Goal: Information Seeking & Learning: Learn about a topic

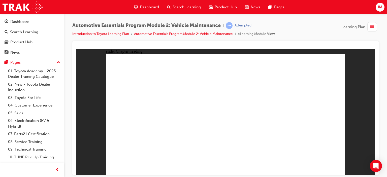
click at [286, 175] on html "​100%​ slide: Chapter heading 4 Rectangle 1 Oils and Lubricants Click next to c…" at bounding box center [225, 112] width 299 height 126
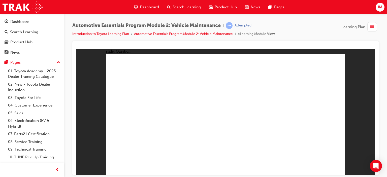
radio input "true"
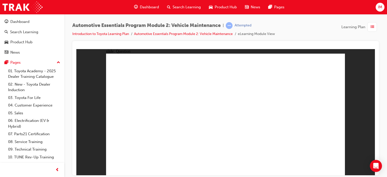
radio input "true"
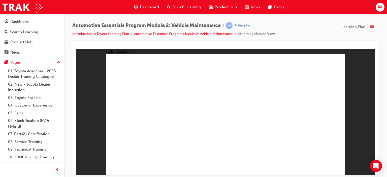
radio input "true"
drag, startPoint x: 294, startPoint y: 121, endPoint x: 289, endPoint y: 109, distance: 13.3
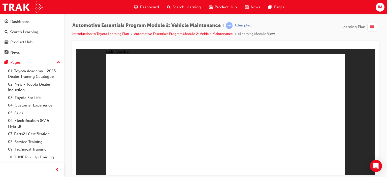
radio input "true"
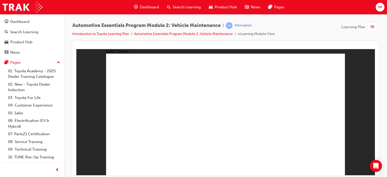
drag, startPoint x: 333, startPoint y: 58, endPoint x: 331, endPoint y: 58, distance: 2.8
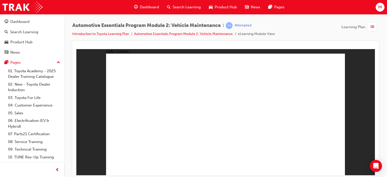
drag, startPoint x: 332, startPoint y: 167, endPoint x: 337, endPoint y: 167, distance: 4.5
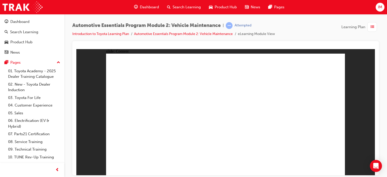
drag, startPoint x: 330, startPoint y: 57, endPoint x: 332, endPoint y: 56, distance: 2.9
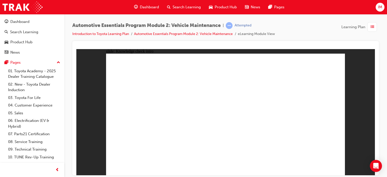
radio input "true"
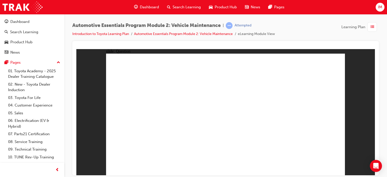
radio input "true"
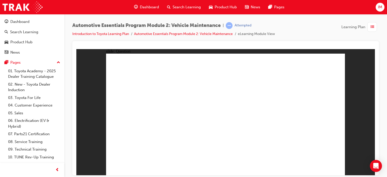
radio input "true"
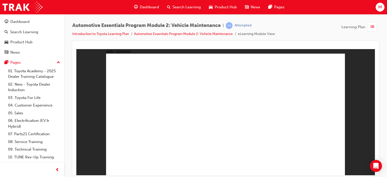
radio input "true"
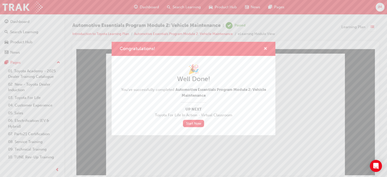
click at [264, 49] on span "cross-icon" at bounding box center [266, 49] width 4 height 5
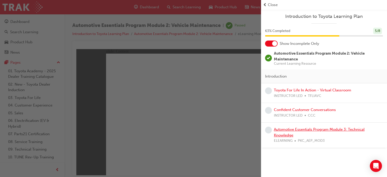
click at [291, 130] on link "Automotive Essentials Program Module 3: Technical Knowledge" at bounding box center [319, 132] width 91 height 10
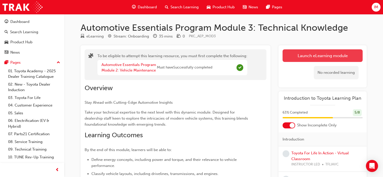
click at [312, 58] on button "Launch eLearning module" at bounding box center [323, 55] width 80 height 13
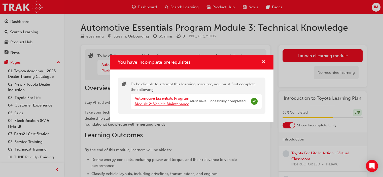
click at [169, 105] on link "Automotive Essentials Program Module 2: Vehicle Maintenance" at bounding box center [162, 101] width 55 height 10
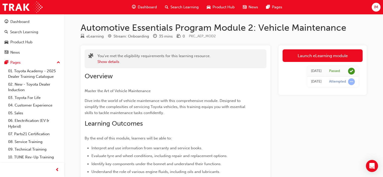
click at [145, 7] on span "Dashboard" at bounding box center [147, 7] width 19 height 6
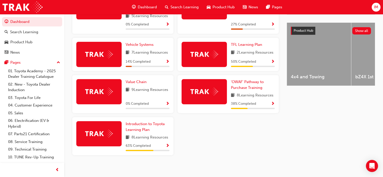
scroll to position [195, 0]
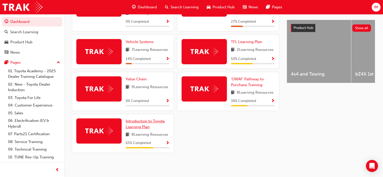
click at [134, 127] on span "Introduction to Toyota Learning Plan" at bounding box center [145, 124] width 39 height 10
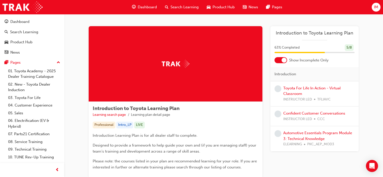
scroll to position [25, 0]
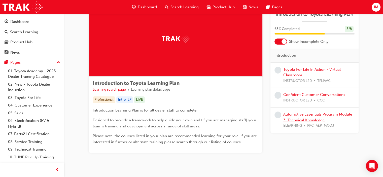
click at [310, 113] on link "Automotive Essentials Program Module 3: Technical Knowledge" at bounding box center [318, 117] width 69 height 10
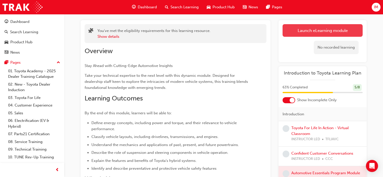
click at [306, 32] on button "Launch eLearning module" at bounding box center [323, 30] width 80 height 13
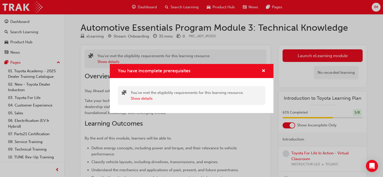
scroll to position [25, 0]
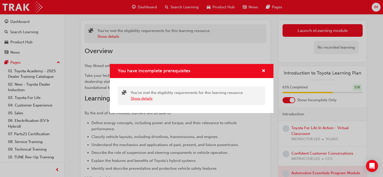
click at [145, 97] on button "Show details" at bounding box center [142, 99] width 22 height 6
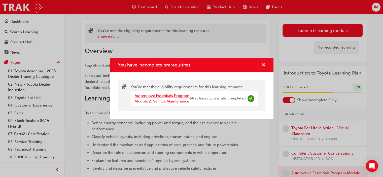
click at [162, 96] on link "Automotive Essentials Program Module 2: Vehicle Maintenance" at bounding box center [162, 99] width 55 height 10
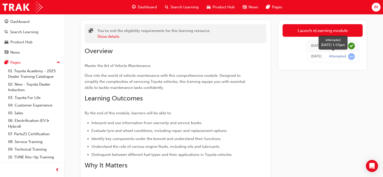
click at [351, 57] on span "learningRecordVerb_ATTEMPT-icon" at bounding box center [351, 56] width 7 height 7
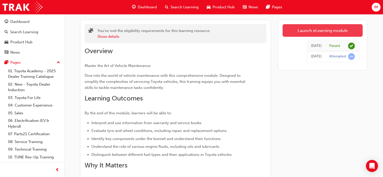
click at [324, 33] on link "Launch eLearning module" at bounding box center [323, 30] width 80 height 13
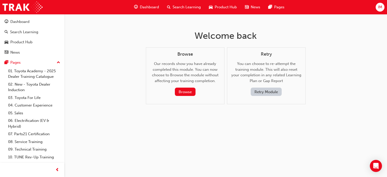
click at [144, 8] on span "Dashboard" at bounding box center [149, 7] width 19 height 6
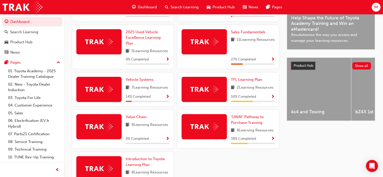
scroll to position [174, 0]
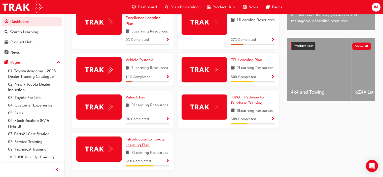
click at [136, 143] on span "Introduction to Toyota Learning Plan" at bounding box center [145, 142] width 39 height 10
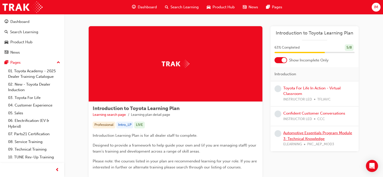
click at [290, 139] on link "Automotive Essentials Program Module 3: Technical Knowledge" at bounding box center [318, 136] width 69 height 10
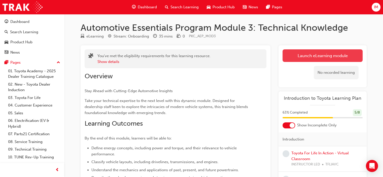
click at [313, 57] on link "Launch eLearning module" at bounding box center [323, 55] width 80 height 13
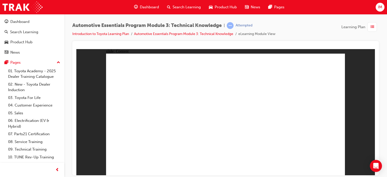
drag, startPoint x: 333, startPoint y: 169, endPoint x: 333, endPoint y: 166, distance: 2.8
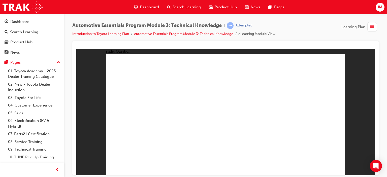
radio input "true"
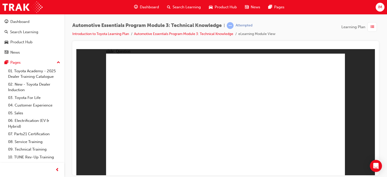
radio input "true"
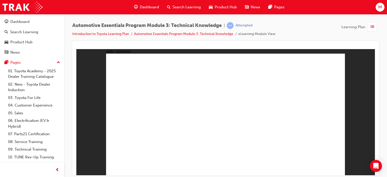
radio input "true"
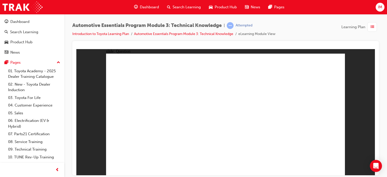
radio input "true"
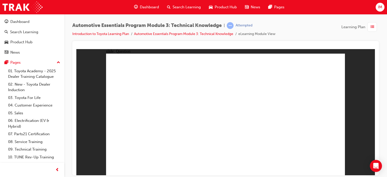
radio input "true"
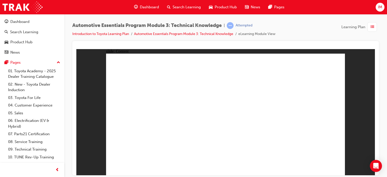
radio input "true"
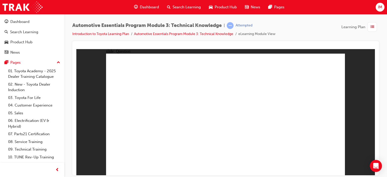
radio input "true"
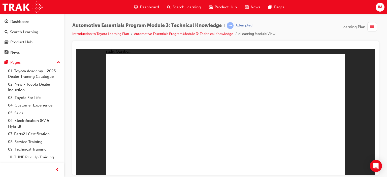
radio input "true"
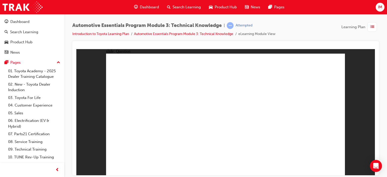
radio input "true"
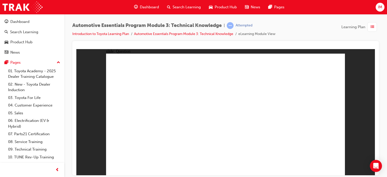
radio input "true"
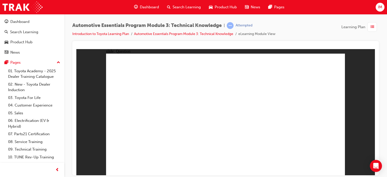
radio input "true"
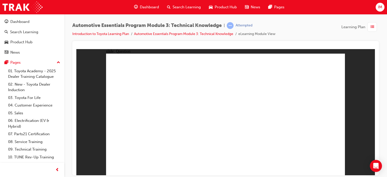
radio input "true"
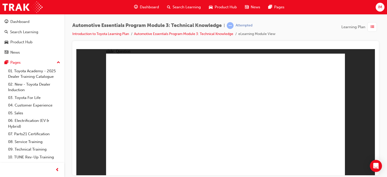
radio input "true"
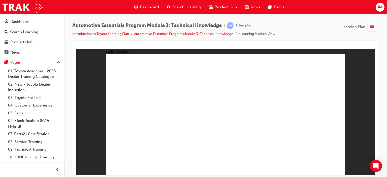
radio input "true"
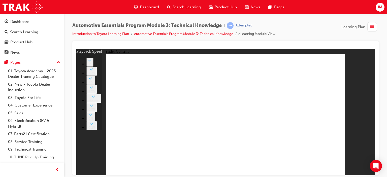
drag, startPoint x: 164, startPoint y: 142, endPoint x: 284, endPoint y: 143, distance: 120.5
type input "227"
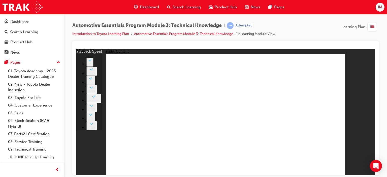
drag, startPoint x: 251, startPoint y: 130, endPoint x: 317, endPoint y: 123, distance: 66.0
type input "20"
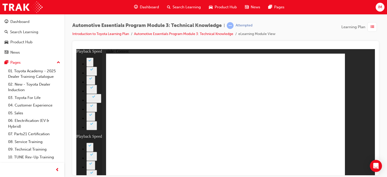
drag, startPoint x: 213, startPoint y: 129, endPoint x: 313, endPoint y: 126, distance: 99.9
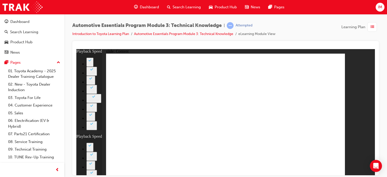
type input "1"
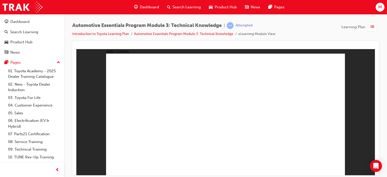
drag, startPoint x: 329, startPoint y: 58, endPoint x: 328, endPoint y: 64, distance: 5.4
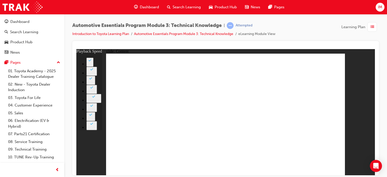
drag, startPoint x: 227, startPoint y: 123, endPoint x: 311, endPoint y: 129, distance: 84.5
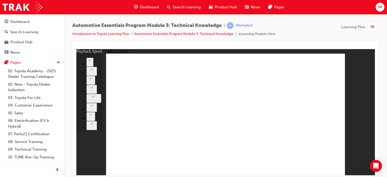
type input "18"
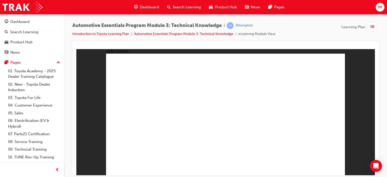
drag, startPoint x: 333, startPoint y: 58, endPoint x: 329, endPoint y: 59, distance: 4.2
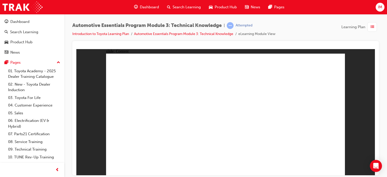
drag, startPoint x: 331, startPoint y: 56, endPoint x: 324, endPoint y: 59, distance: 7.3
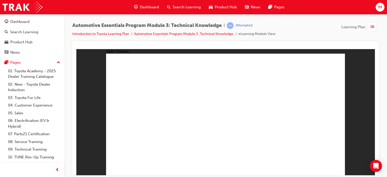
drag, startPoint x: 320, startPoint y: 169, endPoint x: 320, endPoint y: 166, distance: 2.5
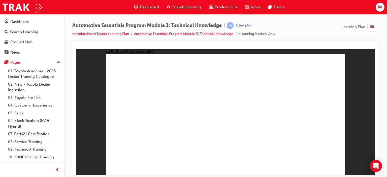
radio input "true"
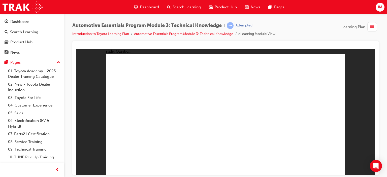
radio input "true"
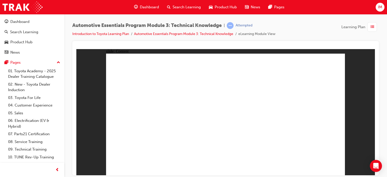
drag, startPoint x: 335, startPoint y: 55, endPoint x: 331, endPoint y: 56, distance: 3.9
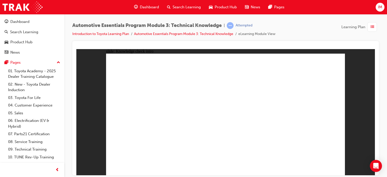
radio input "false"
radio input "true"
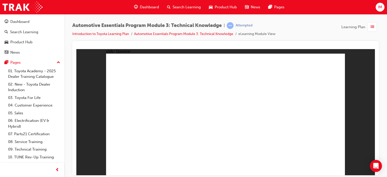
radio input "true"
drag, startPoint x: 324, startPoint y: 165, endPoint x: 326, endPoint y: 168, distance: 3.4
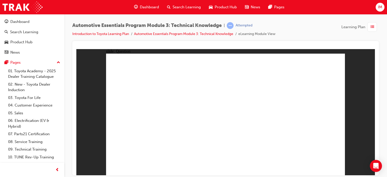
radio input "true"
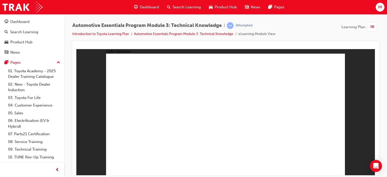
drag, startPoint x: 325, startPoint y: 59, endPoint x: 322, endPoint y: 60, distance: 3.1
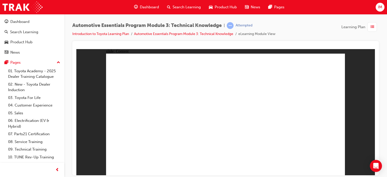
radio input "true"
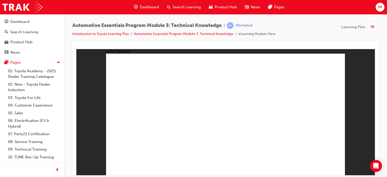
drag, startPoint x: 223, startPoint y: 131, endPoint x: 224, endPoint y: 134, distance: 2.7
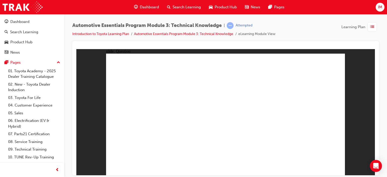
radio input "false"
radio input "true"
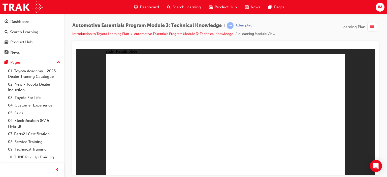
radio input "true"
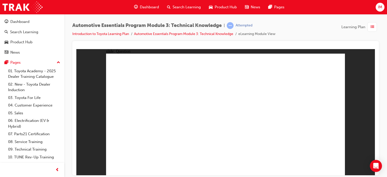
radio input "true"
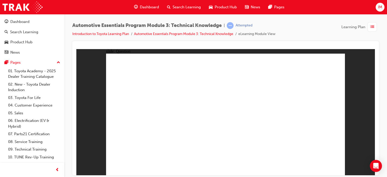
radio input "false"
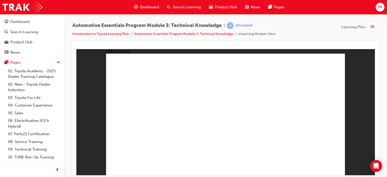
radio input "true"
drag, startPoint x: 228, startPoint y: 135, endPoint x: 224, endPoint y: 137, distance: 4.5
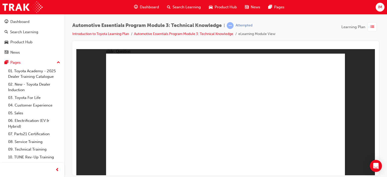
radio input "false"
radio input "true"
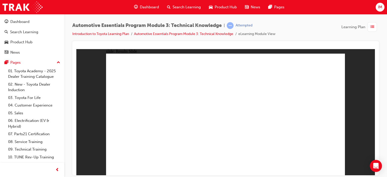
radio input "true"
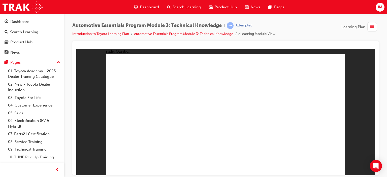
radio input "true"
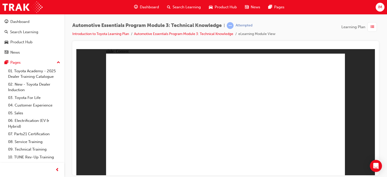
drag, startPoint x: 337, startPoint y: 56, endPoint x: 336, endPoint y: 59, distance: 3.2
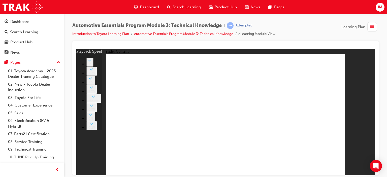
drag, startPoint x: 181, startPoint y: 137, endPoint x: 267, endPoint y: 139, distance: 86.5
type input "8"
drag, startPoint x: 172, startPoint y: 155, endPoint x: 276, endPoint y: 157, distance: 104.1
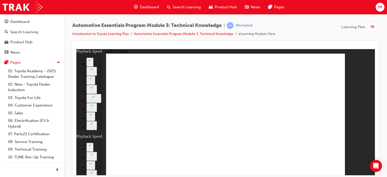
type input "128"
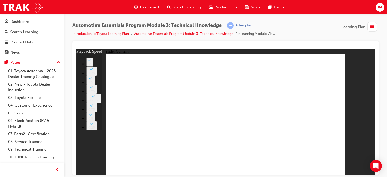
type input "7"
drag, startPoint x: 168, startPoint y: 157, endPoint x: 266, endPoint y: 159, distance: 97.6
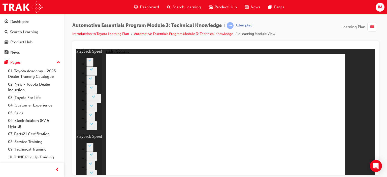
type input "105"
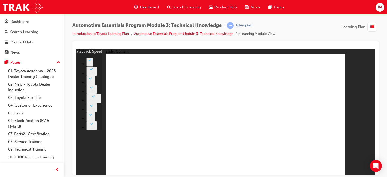
type input "7"
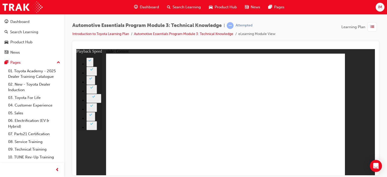
drag, startPoint x: 166, startPoint y: 153, endPoint x: 291, endPoint y: 151, distance: 125.0
drag, startPoint x: 335, startPoint y: 171, endPoint x: 330, endPoint y: 165, distance: 7.6
type input "7"
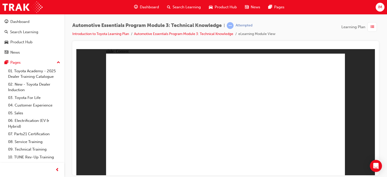
drag, startPoint x: 239, startPoint y: 86, endPoint x: 242, endPoint y: 85, distance: 3.1
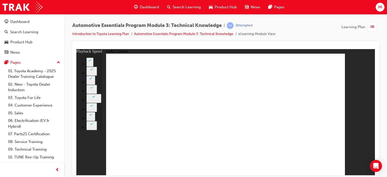
type input "0"
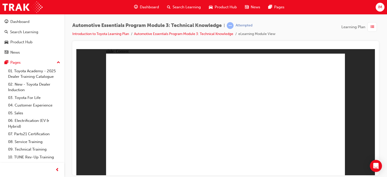
radio input "true"
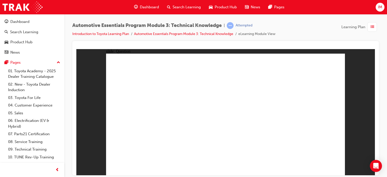
radio input "false"
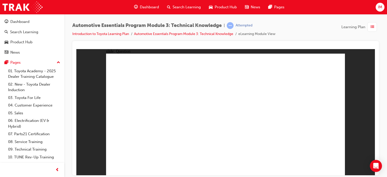
radio input "true"
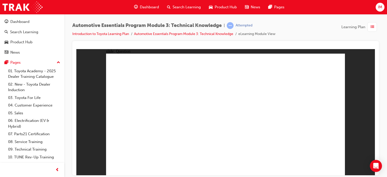
radio input "true"
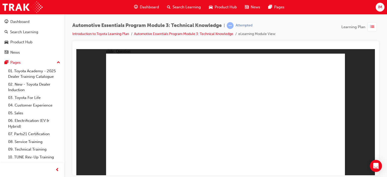
radio input "true"
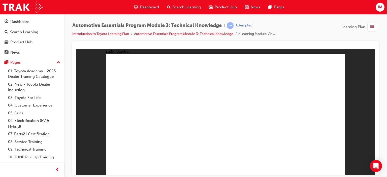
radio input "true"
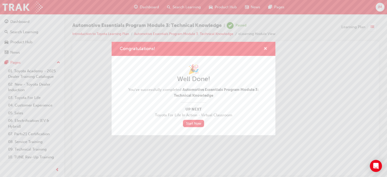
click at [265, 48] on span "cross-icon" at bounding box center [266, 49] width 4 height 5
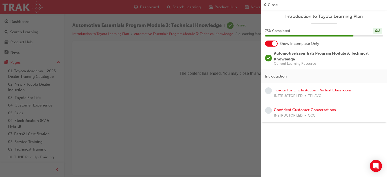
click at [269, 6] on span "Close" at bounding box center [273, 5] width 10 height 6
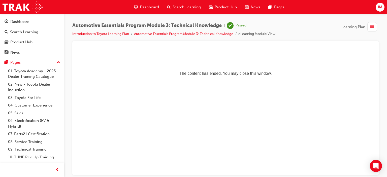
click at [146, 5] on span "Dashboard" at bounding box center [149, 7] width 19 height 6
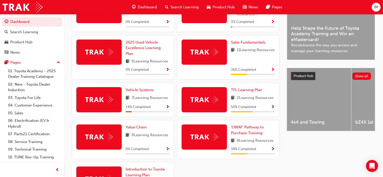
scroll to position [119, 0]
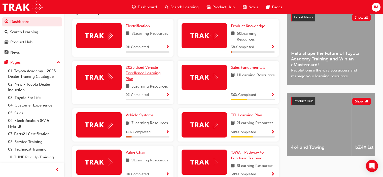
click at [130, 71] on link "2025 Used Vehicle Excellence Learning Plan" at bounding box center [148, 73] width 44 height 17
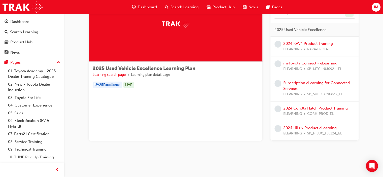
scroll to position [15, 0]
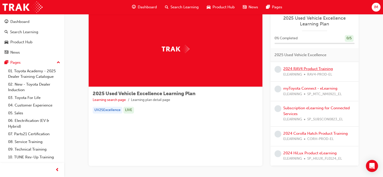
click at [302, 67] on link "2024 RAV4 Product Training" at bounding box center [309, 69] width 50 height 5
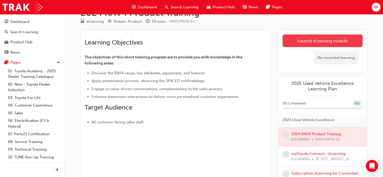
click at [314, 38] on link "Launch eLearning module" at bounding box center [323, 41] width 80 height 13
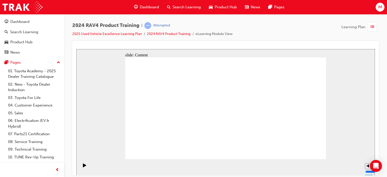
drag, startPoint x: 219, startPoint y: 127, endPoint x: 219, endPoint y: 124, distance: 2.9
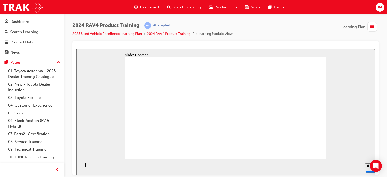
drag, startPoint x: 228, startPoint y: 98, endPoint x: 230, endPoint y: 96, distance: 2.8
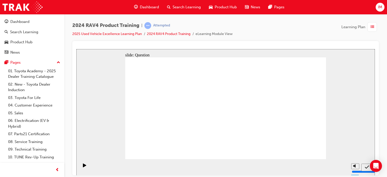
radio input "true"
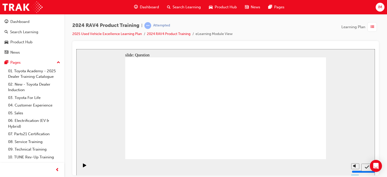
radio input "true"
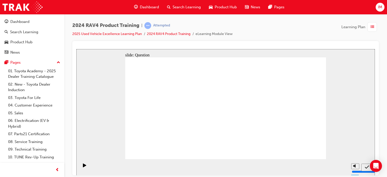
radio input "true"
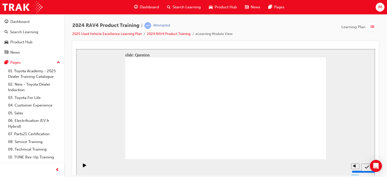
drag, startPoint x: 275, startPoint y: 142, endPoint x: 261, endPoint y: 134, distance: 16.0
drag, startPoint x: 270, startPoint y: 134, endPoint x: 149, endPoint y: 98, distance: 125.8
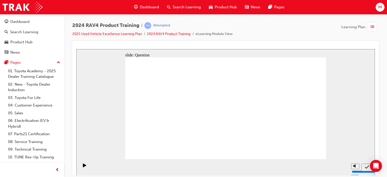
drag, startPoint x: 276, startPoint y: 127, endPoint x: 258, endPoint y: 124, distance: 18.1
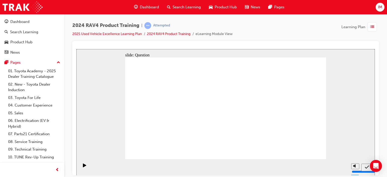
drag, startPoint x: 160, startPoint y: 102, endPoint x: 275, endPoint y: 135, distance: 119.9
drag, startPoint x: 292, startPoint y: 97, endPoint x: 289, endPoint y: 95, distance: 3.1
drag, startPoint x: 276, startPoint y: 126, endPoint x: 243, endPoint y: 127, distance: 33.3
drag, startPoint x: 202, startPoint y: 101, endPoint x: 279, endPoint y: 135, distance: 84.3
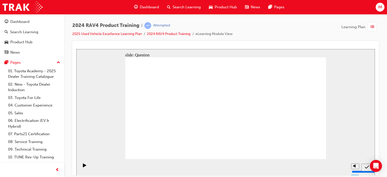
drag, startPoint x: 270, startPoint y: 100, endPoint x: 203, endPoint y: 123, distance: 70.5
drag, startPoint x: 248, startPoint y: 89, endPoint x: 166, endPoint y: 125, distance: 89.6
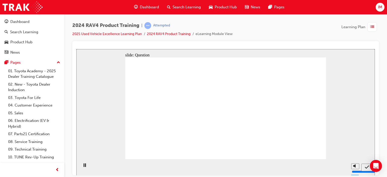
radio input "true"
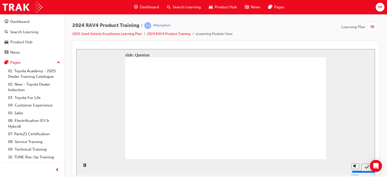
radio input "true"
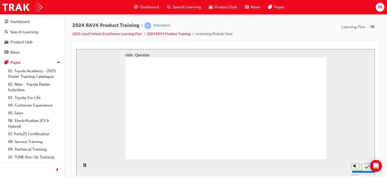
radio input "true"
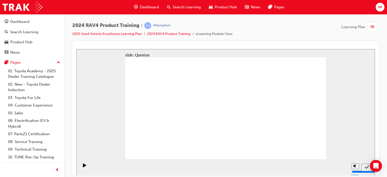
drag, startPoint x: 210, startPoint y: 102, endPoint x: 261, endPoint y: 143, distance: 65.4
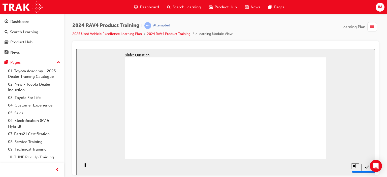
radio input "true"
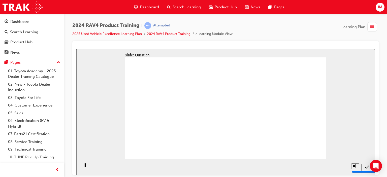
radio input "true"
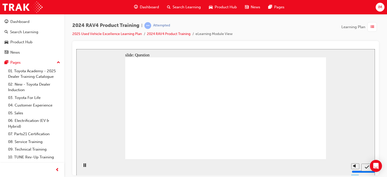
radio input "true"
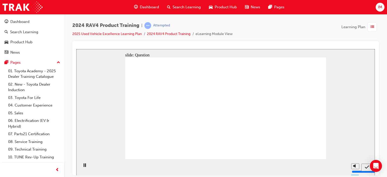
drag, startPoint x: 290, startPoint y: 95, endPoint x: 293, endPoint y: 93, distance: 3.7
drag, startPoint x: 166, startPoint y: 101, endPoint x: 246, endPoint y: 132, distance: 86.0
drag, startPoint x: 202, startPoint y: 98, endPoint x: 272, endPoint y: 122, distance: 74.5
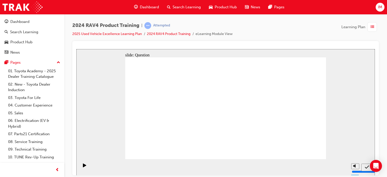
drag, startPoint x: 288, startPoint y: 91, endPoint x: 204, endPoint y: 126, distance: 91.3
drag, startPoint x: 245, startPoint y: 92, endPoint x: 181, endPoint y: 125, distance: 72.3
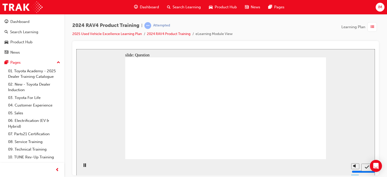
radio input "true"
drag, startPoint x: 218, startPoint y: 127, endPoint x: 224, endPoint y: 130, distance: 7.0
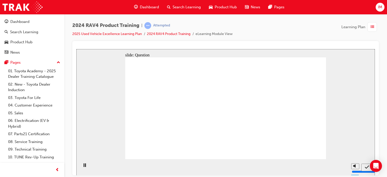
radio input "true"
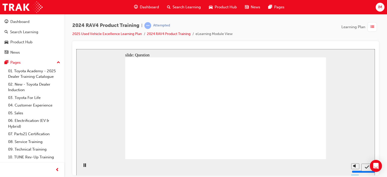
radio input "true"
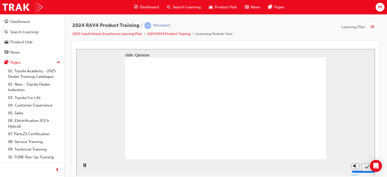
drag, startPoint x: 287, startPoint y: 97, endPoint x: 281, endPoint y: 99, distance: 6.5
drag, startPoint x: 162, startPoint y: 103, endPoint x: 239, endPoint y: 135, distance: 83.6
drag, startPoint x: 196, startPoint y: 97, endPoint x: 277, endPoint y: 114, distance: 82.4
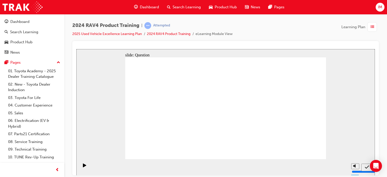
drag, startPoint x: 278, startPoint y: 100, endPoint x: 207, endPoint y: 136, distance: 78.9
drag, startPoint x: 236, startPoint y: 99, endPoint x: 154, endPoint y: 131, distance: 88.0
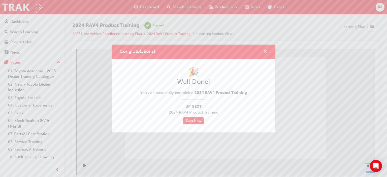
click at [265, 50] on span "cross-icon" at bounding box center [266, 52] width 4 height 5
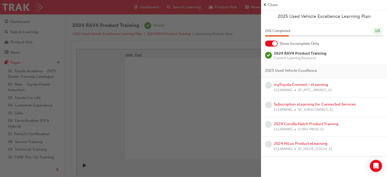
click at [247, 86] on div "button" at bounding box center [130, 88] width 261 height 177
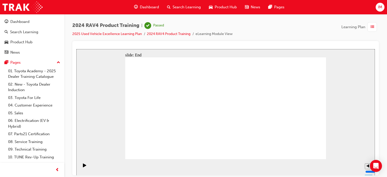
click at [144, 7] on span "Dashboard" at bounding box center [149, 7] width 19 height 6
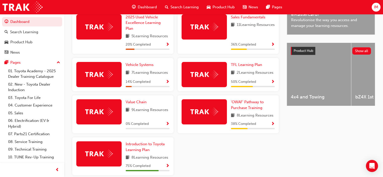
scroll to position [144, 0]
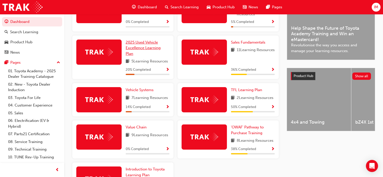
click at [137, 44] on span "2025 Used Vehicle Excellence Learning Plan" at bounding box center [143, 48] width 35 height 16
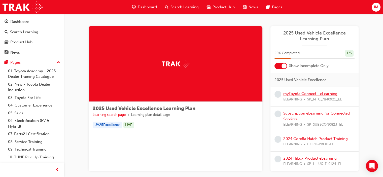
click at [288, 92] on link "myToyota Connect - eLearning" at bounding box center [311, 94] width 54 height 5
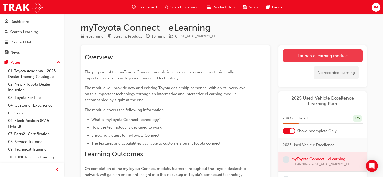
click at [318, 52] on link "Launch eLearning module" at bounding box center [323, 55] width 80 height 13
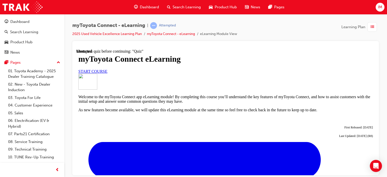
scroll to position [25, 0]
click at [107, 73] on span "START COURSE" at bounding box center [92, 71] width 29 height 4
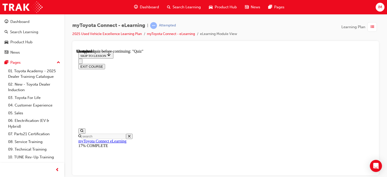
scroll to position [495, 0]
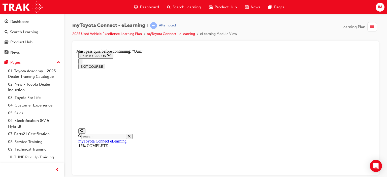
scroll to position [595, 0]
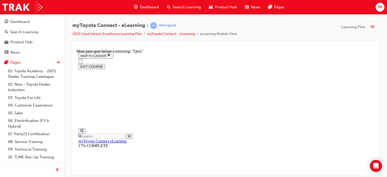
scroll to position [50, 0]
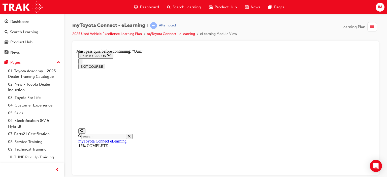
scroll to position [804, 0]
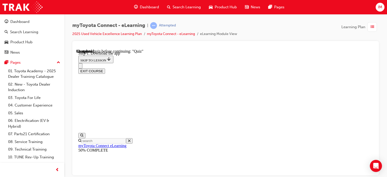
scroll to position [78, 0]
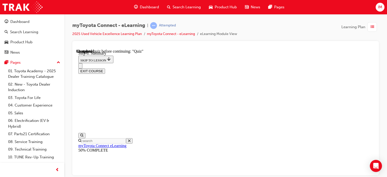
scroll to position [255, 0]
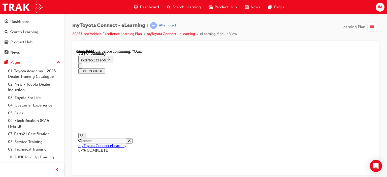
scroll to position [318, 0]
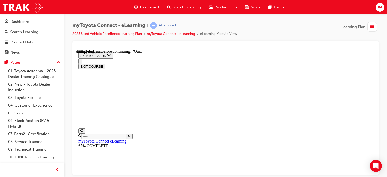
scroll to position [76, 0]
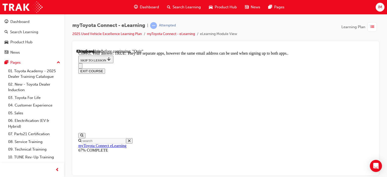
scroll to position [126, 0]
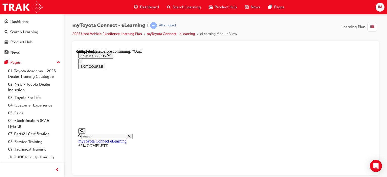
scroll to position [91, 0]
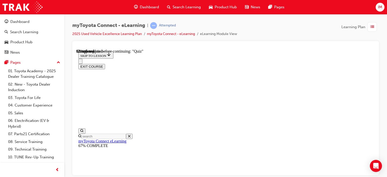
scroll to position [91, 0]
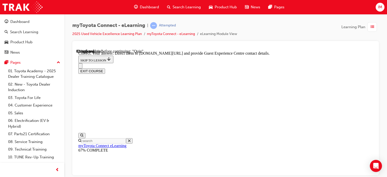
scroll to position [141, 0]
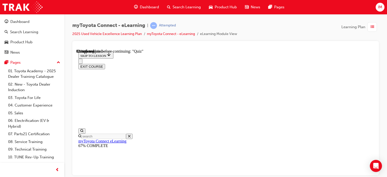
scroll to position [91, 0]
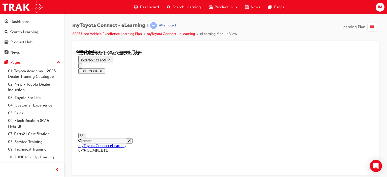
scroll to position [116, 0]
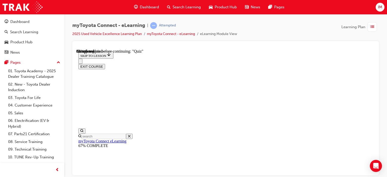
scroll to position [91, 0]
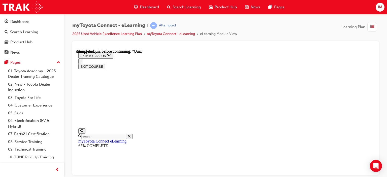
scroll to position [147, 0]
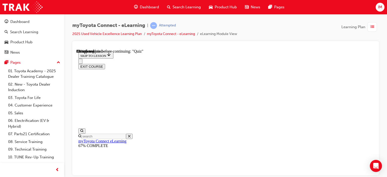
scroll to position [91, 0]
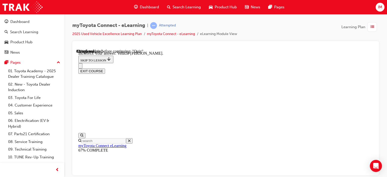
scroll to position [155, 0]
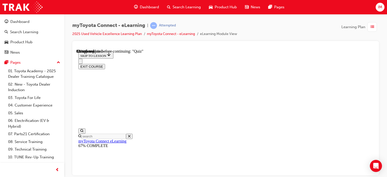
scroll to position [40, 0]
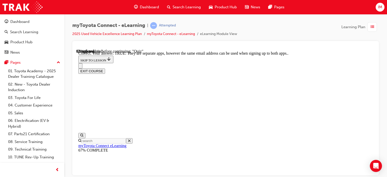
scroll to position [121, 0]
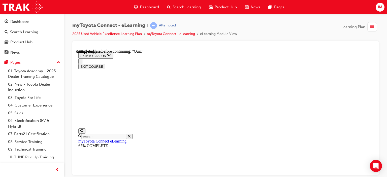
scroll to position [15, 0]
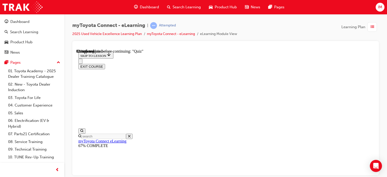
scroll to position [40, 0]
drag, startPoint x: 258, startPoint y: 134, endPoint x: 261, endPoint y: 134, distance: 3.0
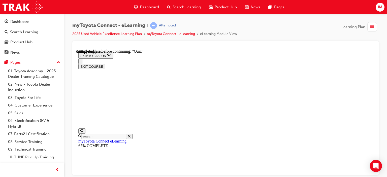
scroll to position [91, 0]
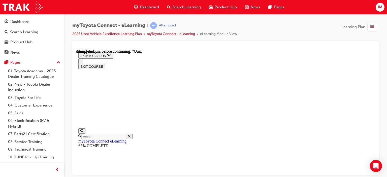
scroll to position [147, 0]
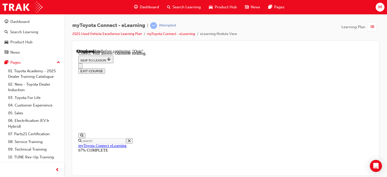
scroll to position [161, 0]
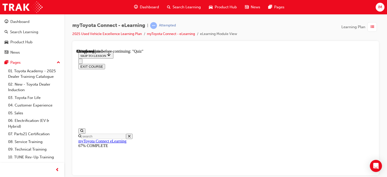
scroll to position [66, 0]
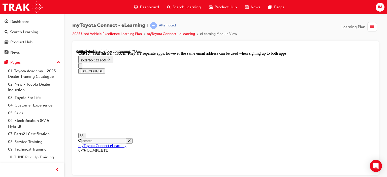
scroll to position [127, 0]
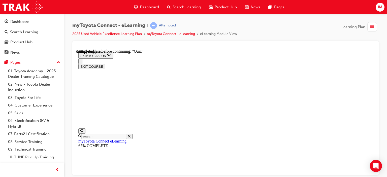
scroll to position [66, 0]
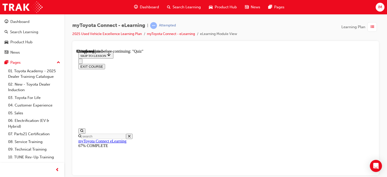
scroll to position [66, 0]
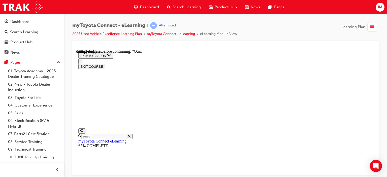
scroll to position [66, 0]
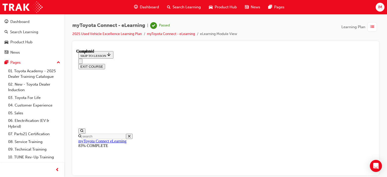
scroll to position [147, 0]
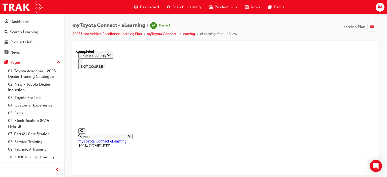
click at [105, 64] on button "EXIT COURSE" at bounding box center [91, 66] width 27 height 5
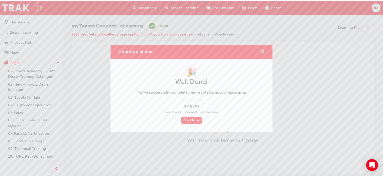
scroll to position [0, 0]
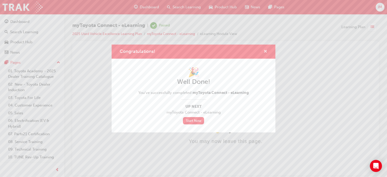
click at [267, 51] on span "cross-icon" at bounding box center [266, 52] width 4 height 5
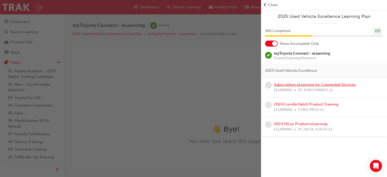
click at [297, 83] on link "Subscription eLearning for Connected Services" at bounding box center [315, 84] width 82 height 5
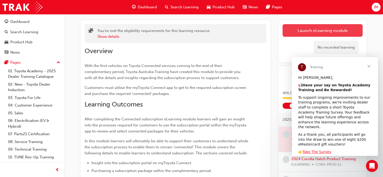
click at [300, 28] on link "Launch eLearning module" at bounding box center [323, 30] width 80 height 13
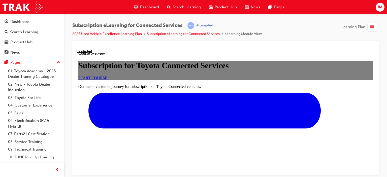
scroll to position [50, 0]
click at [107, 80] on span "START COURSE" at bounding box center [92, 78] width 29 height 4
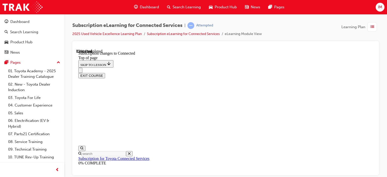
scroll to position [293, 0]
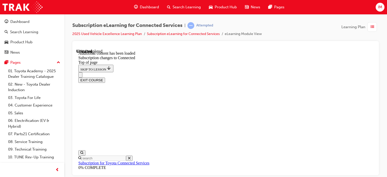
scroll to position [606, 0]
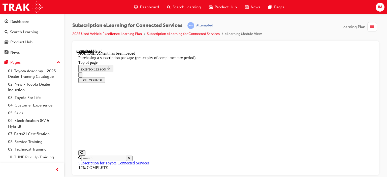
scroll to position [207, 0]
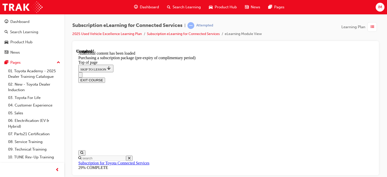
drag, startPoint x: 283, startPoint y: 128, endPoint x: 287, endPoint y: 120, distance: 9.0
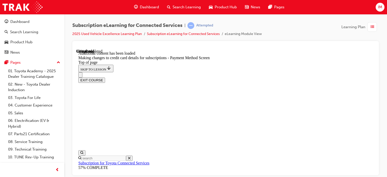
drag, startPoint x: 272, startPoint y: 125, endPoint x: 270, endPoint y: 123, distance: 2.6
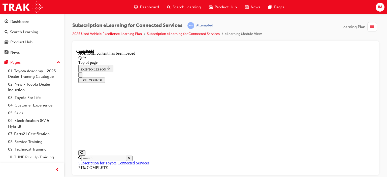
scroll to position [112, 0]
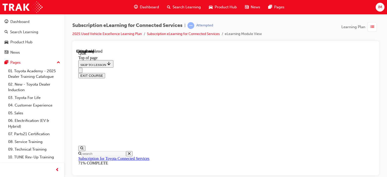
scroll to position [66, 0]
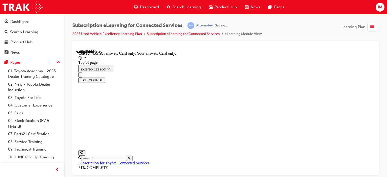
scroll to position [128, 0]
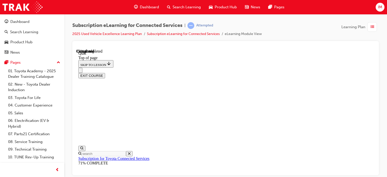
scroll to position [66, 0]
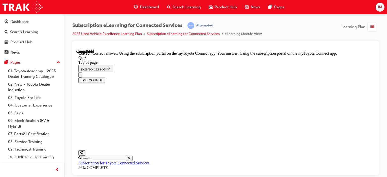
scroll to position [133, 0]
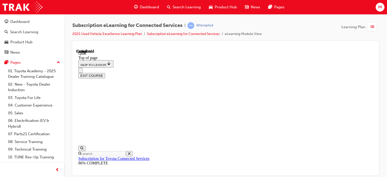
scroll to position [116, 0]
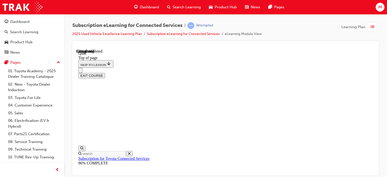
scroll to position [66, 0]
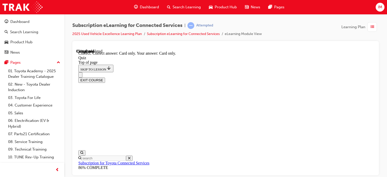
scroll to position [128, 0]
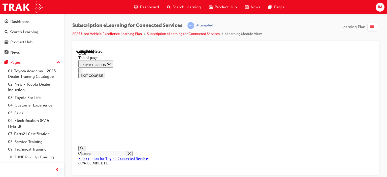
scroll to position [66, 0]
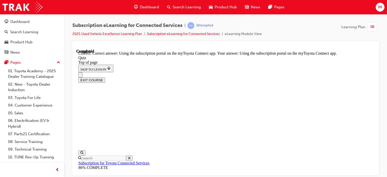
scroll to position [133, 0]
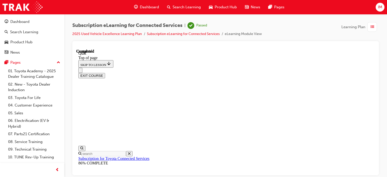
scroll to position [147, 0]
click at [105, 73] on button "EXIT COURSE" at bounding box center [91, 75] width 27 height 5
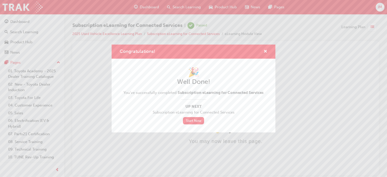
scroll to position [0, 0]
click at [266, 53] on span "cross-icon" at bounding box center [266, 52] width 4 height 5
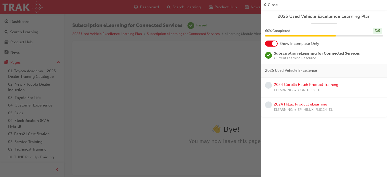
click at [291, 82] on link "2024 Corolla Hatch Product Training" at bounding box center [306, 84] width 65 height 5
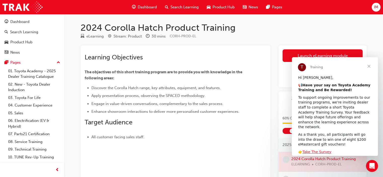
click at [369, 66] on span "Close" at bounding box center [369, 66] width 18 height 18
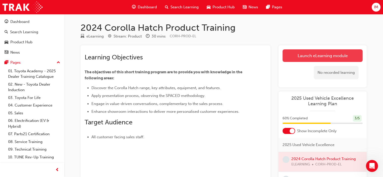
click at [324, 54] on link "Launch eLearning module" at bounding box center [323, 55] width 80 height 13
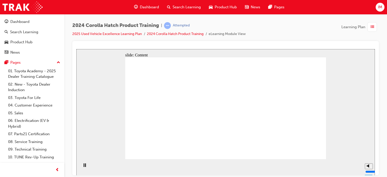
drag, startPoint x: 184, startPoint y: 85, endPoint x: 184, endPoint y: 93, distance: 7.6
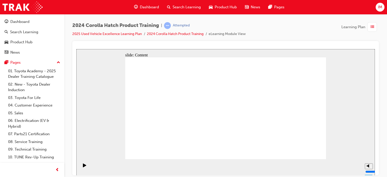
radio input "true"
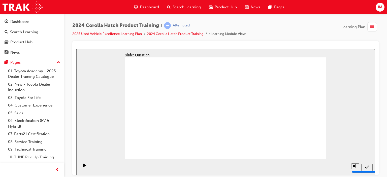
radio input "true"
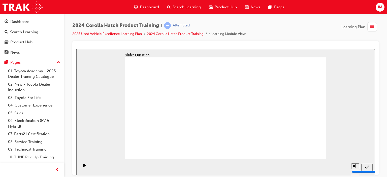
radio input "true"
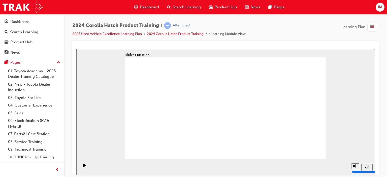
radio input "true"
drag, startPoint x: 163, startPoint y: 92, endPoint x: 163, endPoint y: 125, distance: 32.5
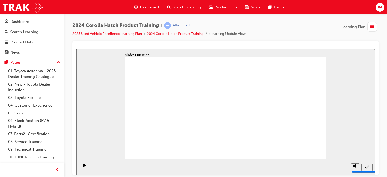
drag, startPoint x: 162, startPoint y: 135, endPoint x: 162, endPoint y: 102, distance: 33.0
drag, startPoint x: 184, startPoint y: 98, endPoint x: 155, endPoint y: 129, distance: 42.8
drag, startPoint x: 158, startPoint y: 98, endPoint x: 194, endPoint y: 128, distance: 46.9
drag, startPoint x: 264, startPoint y: 108, endPoint x: 233, endPoint y: 136, distance: 41.6
drag, startPoint x: 234, startPoint y: 105, endPoint x: 266, endPoint y: 140, distance: 47.5
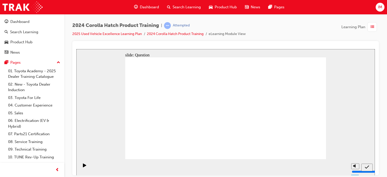
drag, startPoint x: 266, startPoint y: 132, endPoint x: 265, endPoint y: 98, distance: 34.3
drag, startPoint x: 301, startPoint y: 98, endPoint x: 298, endPoint y: 100, distance: 2.7
drag, startPoint x: 300, startPoint y: 99, endPoint x: 265, endPoint y: 130, distance: 47.3
drag, startPoint x: 284, startPoint y: 117, endPoint x: 296, endPoint y: 137, distance: 23.1
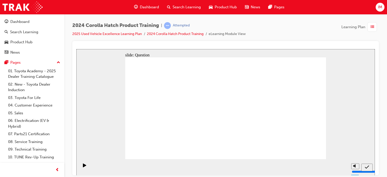
radio input "true"
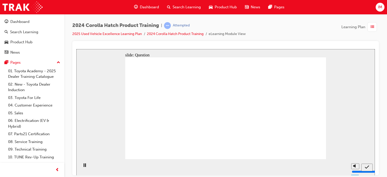
radio input "true"
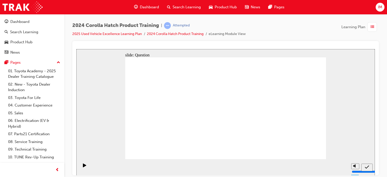
radio input "true"
drag, startPoint x: 223, startPoint y: 128, endPoint x: 221, endPoint y: 132, distance: 5.3
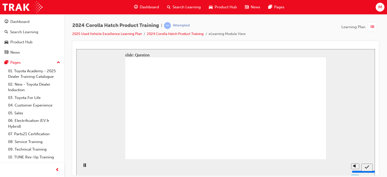
radio input "true"
drag, startPoint x: 190, startPoint y: 104, endPoint x: 152, endPoint y: 135, distance: 49.2
drag, startPoint x: 158, startPoint y: 95, endPoint x: 191, endPoint y: 129, distance: 47.8
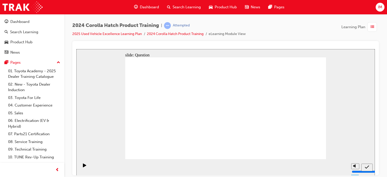
drag, startPoint x: 232, startPoint y: 98, endPoint x: 266, endPoint y: 128, distance: 45.2
drag, startPoint x: 260, startPoint y: 103, endPoint x: 226, endPoint y: 130, distance: 43.4
drag, startPoint x: 290, startPoint y: 96, endPoint x: 292, endPoint y: 125, distance: 28.8
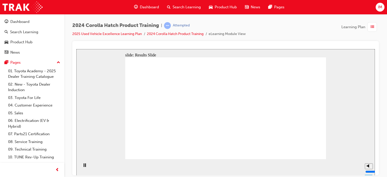
radio input "true"
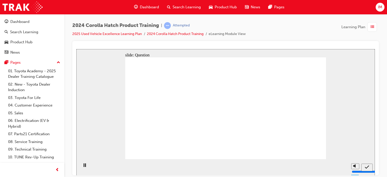
radio input "true"
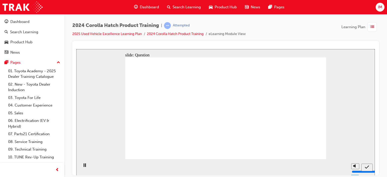
radio input "true"
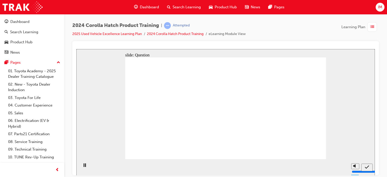
radio input "true"
drag, startPoint x: 265, startPoint y: 101, endPoint x: 286, endPoint y: 146, distance: 49.8
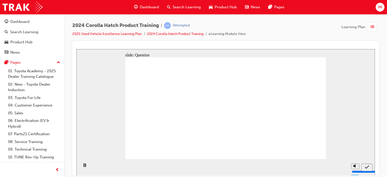
radio input "true"
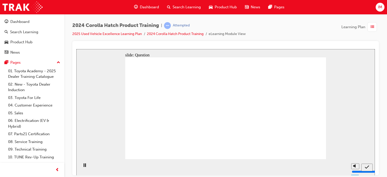
radio input "false"
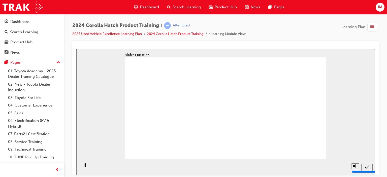
radio input "true"
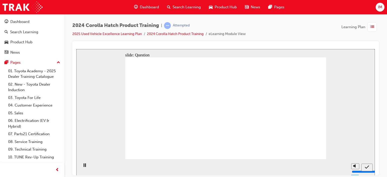
drag, startPoint x: 293, startPoint y: 122, endPoint x: 287, endPoint y: 129, distance: 8.7
radio input "true"
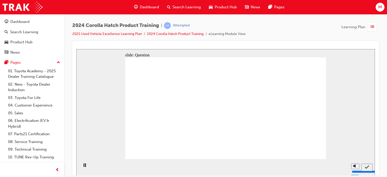
drag, startPoint x: 297, startPoint y: 95, endPoint x: 296, endPoint y: 121, distance: 26.7
drag, startPoint x: 223, startPoint y: 95, endPoint x: 246, endPoint y: 126, distance: 39.1
drag, startPoint x: 267, startPoint y: 96, endPoint x: 228, endPoint y: 127, distance: 50.9
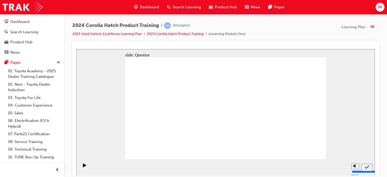
drag, startPoint x: 197, startPoint y: 99, endPoint x: 163, endPoint y: 124, distance: 42.2
drag, startPoint x: 160, startPoint y: 102, endPoint x: 190, endPoint y: 132, distance: 42.4
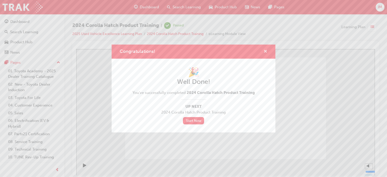
click at [265, 51] on span "cross-icon" at bounding box center [266, 52] width 4 height 5
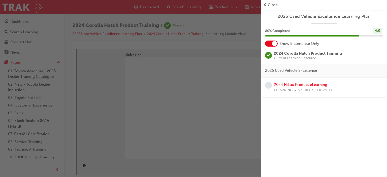
click at [306, 82] on link "2024 HiLux Product eLearning" at bounding box center [300, 84] width 53 height 5
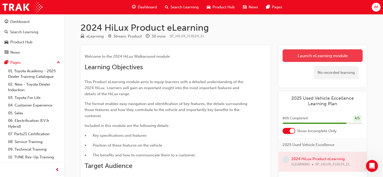
click at [322, 53] on link "Launch eLearning module" at bounding box center [323, 55] width 80 height 13
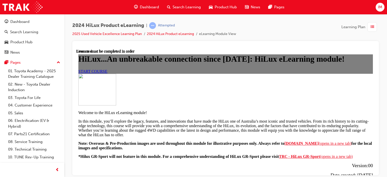
click at [107, 73] on link "START COURSE" at bounding box center [92, 71] width 29 height 4
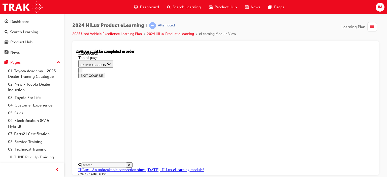
scroll to position [242, 0]
drag, startPoint x: 258, startPoint y: 140, endPoint x: 256, endPoint y: 136, distance: 4.5
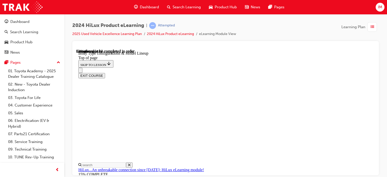
scroll to position [192, 0]
click at [272, 68] on div "EXIT COURSE" at bounding box center [223, 73] width 291 height 11
click at [308, 68] on div "EXIT COURSE" at bounding box center [223, 73] width 291 height 11
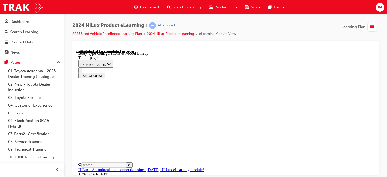
click at [280, 68] on div "EXIT COURSE" at bounding box center [223, 73] width 291 height 11
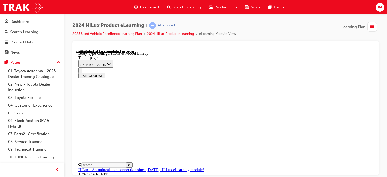
click at [313, 68] on div "EXIT COURSE" at bounding box center [223, 73] width 291 height 11
drag, startPoint x: 288, startPoint y: 64, endPoint x: 292, endPoint y: 63, distance: 3.7
click at [318, 68] on div "EXIT COURSE" at bounding box center [223, 73] width 291 height 11
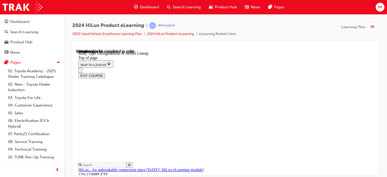
click at [331, 68] on div "EXIT COURSE" at bounding box center [223, 73] width 291 height 11
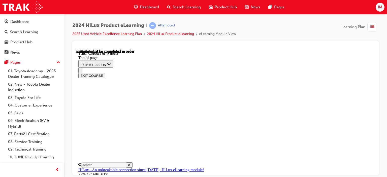
scroll to position [671, 0]
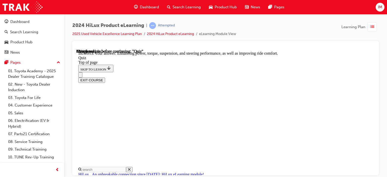
scroll to position [184, 0]
drag, startPoint x: 258, startPoint y: 155, endPoint x: 261, endPoint y: 155, distance: 3.3
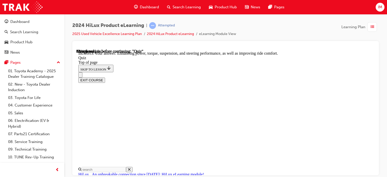
scroll to position [91, 0]
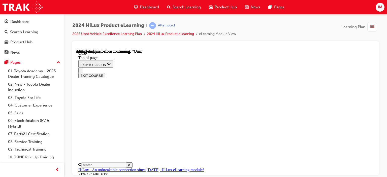
scroll to position [66, 0]
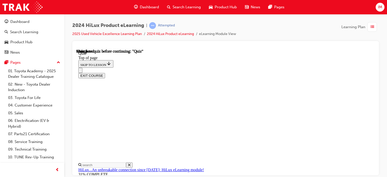
scroll to position [147, 0]
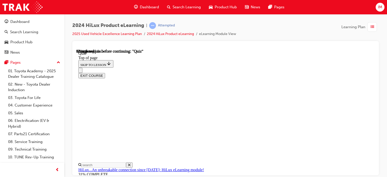
scroll to position [116, 0]
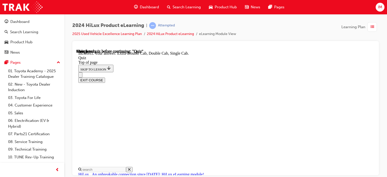
scroll to position [182, 0]
drag, startPoint x: 256, startPoint y: 150, endPoint x: 259, endPoint y: 147, distance: 4.1
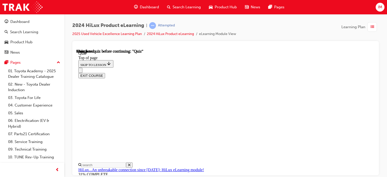
scroll to position [147, 0]
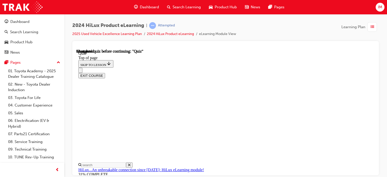
drag, startPoint x: 264, startPoint y: 148, endPoint x: 265, endPoint y: 145, distance: 2.7
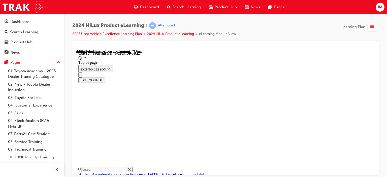
scroll to position [154, 0]
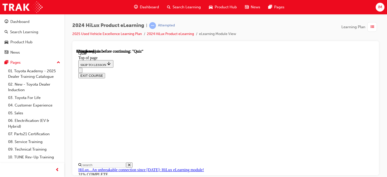
scroll to position [116, 0]
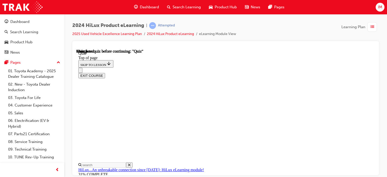
scroll to position [147, 0]
drag, startPoint x: 207, startPoint y: 144, endPoint x: 211, endPoint y: 143, distance: 3.6
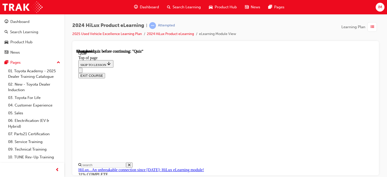
scroll to position [91, 0]
drag, startPoint x: 262, startPoint y: 86, endPoint x: 250, endPoint y: 91, distance: 13.0
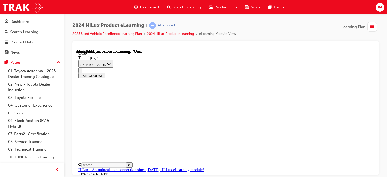
scroll to position [151, 0]
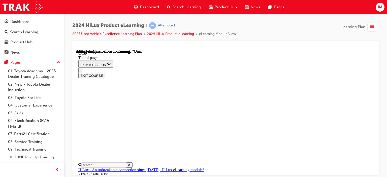
scroll to position [116, 0]
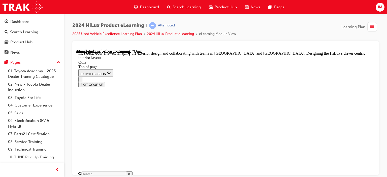
scroll to position [103, 0]
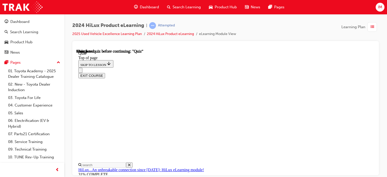
scroll to position [147, 0]
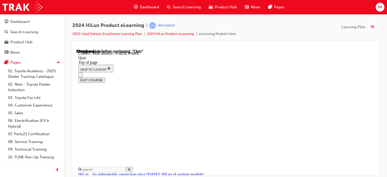
scroll to position [154, 0]
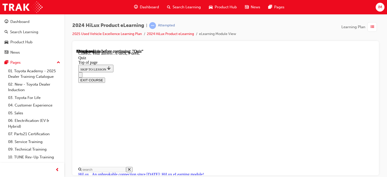
scroll to position [141, 0]
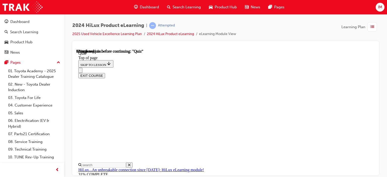
scroll to position [66, 0]
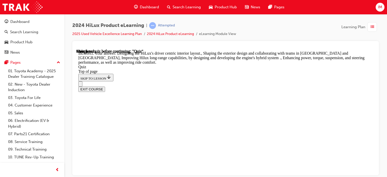
scroll to position [77, 0]
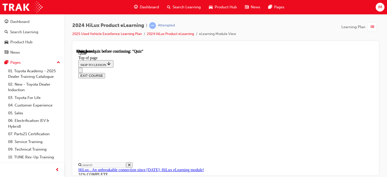
scroll to position [147, 0]
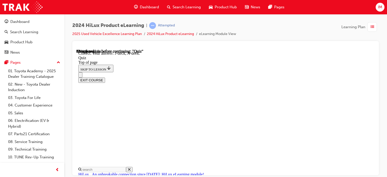
scroll to position [151, 0]
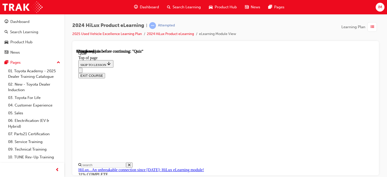
scroll to position [66, 0]
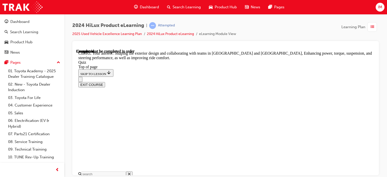
scroll to position [184, 0]
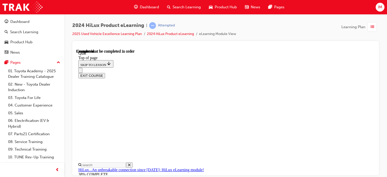
scroll to position [147, 0]
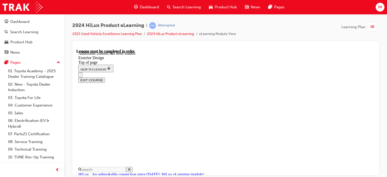
scroll to position [903, 0]
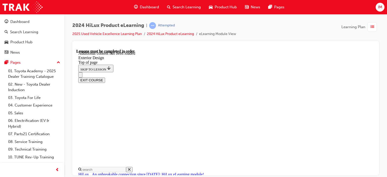
scroll to position [901, 0]
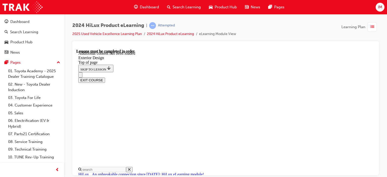
scroll to position [910, 0]
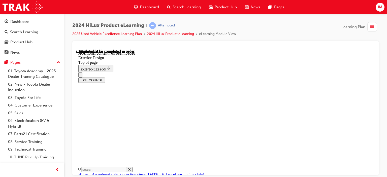
scroll to position [1250, 0]
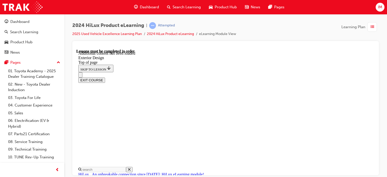
drag, startPoint x: 199, startPoint y: 143, endPoint x: 257, endPoint y: 135, distance: 58.9
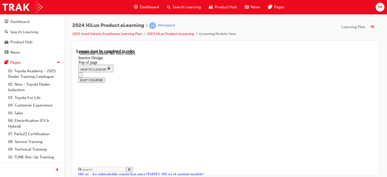
scroll to position [315, 0]
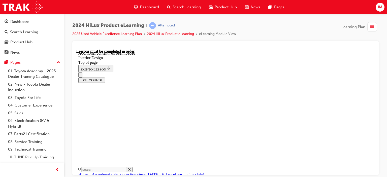
scroll to position [280, 0]
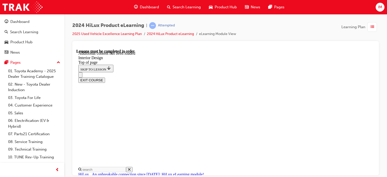
scroll to position [895, 0]
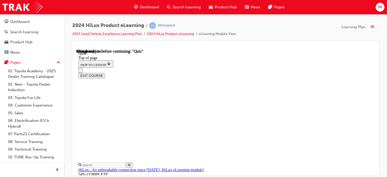
scroll to position [91, 0]
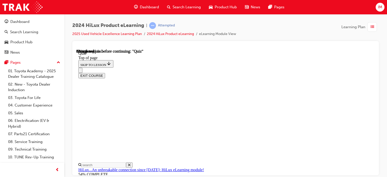
scroll to position [66, 0]
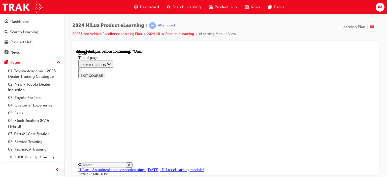
scroll to position [147, 0]
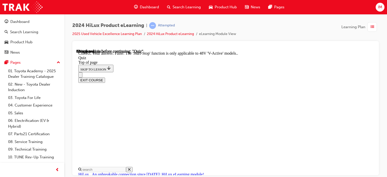
scroll to position [129, 0]
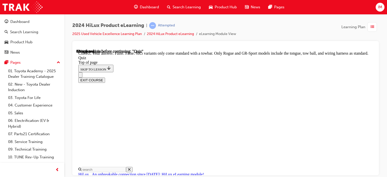
scroll to position [150, 0]
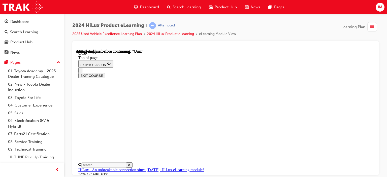
scroll to position [91, 0]
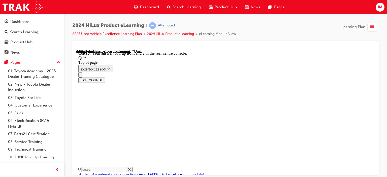
scroll to position [134, 0]
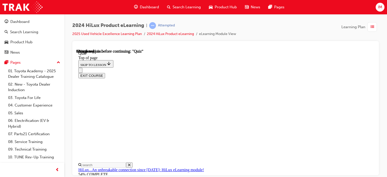
scroll to position [91, 0]
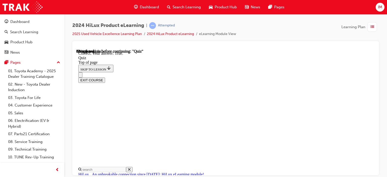
scroll to position [116, 0]
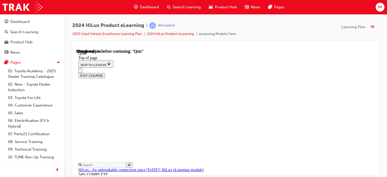
scroll to position [66, 0]
drag, startPoint x: 268, startPoint y: 136, endPoint x: 260, endPoint y: 151, distance: 17.4
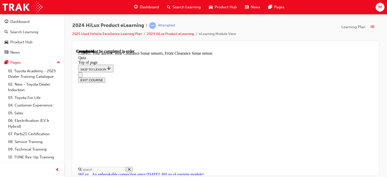
scroll to position [145, 0]
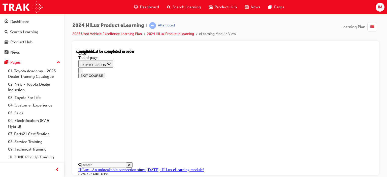
scroll to position [147, 0]
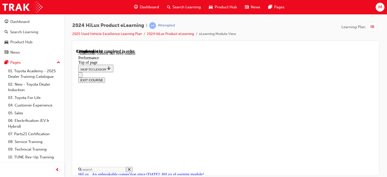
scroll to position [412, 0]
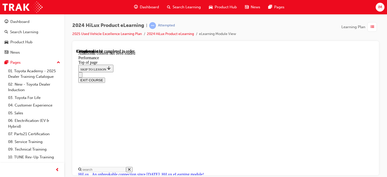
scroll to position [1283, 0]
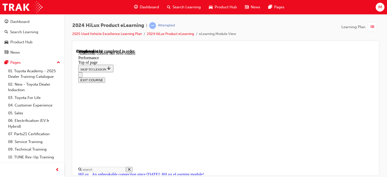
scroll to position [1499, 0]
drag, startPoint x: 254, startPoint y: 117, endPoint x: 289, endPoint y: 120, distance: 35.2
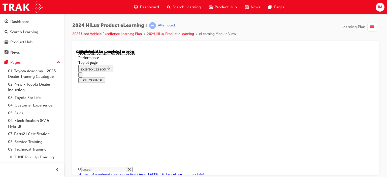
scroll to position [2111, 0]
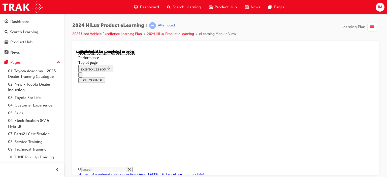
scroll to position [2677, 0]
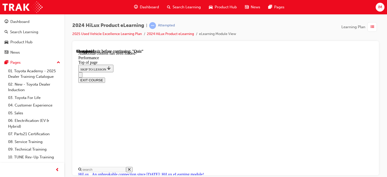
scroll to position [3625, 0]
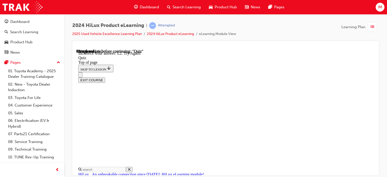
scroll to position [178, 0]
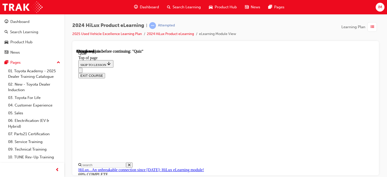
scroll to position [141, 0]
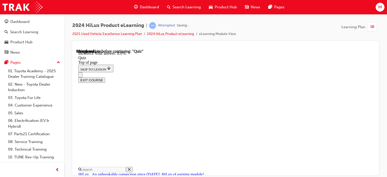
scroll to position [179, 0]
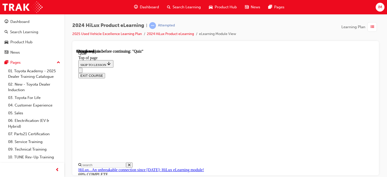
scroll to position [15, 0]
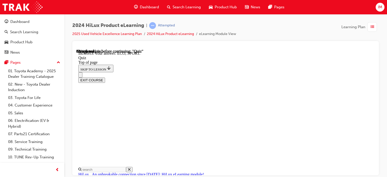
scroll to position [200, 0]
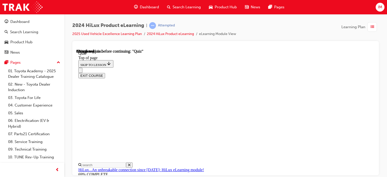
scroll to position [91, 0]
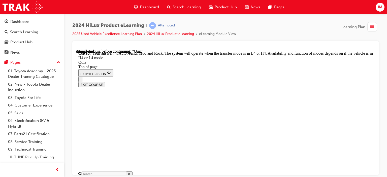
scroll to position [205, 0]
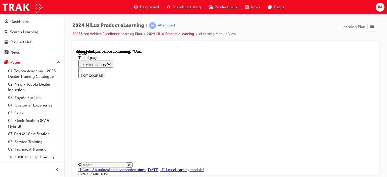
scroll to position [147, 0]
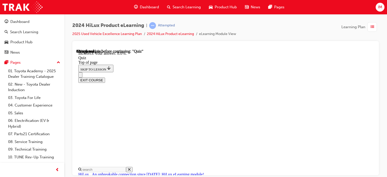
scroll to position [174, 0]
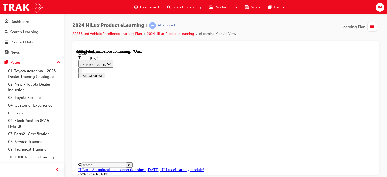
scroll to position [66, 0]
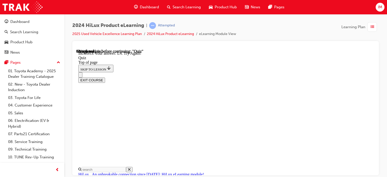
scroll to position [173, 0]
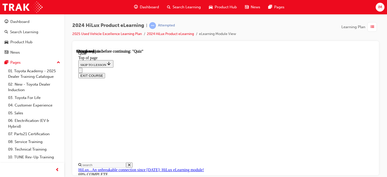
scroll to position [141, 0]
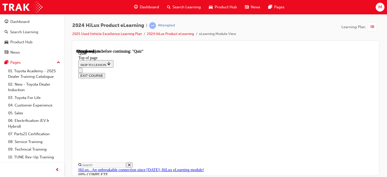
scroll to position [91, 0]
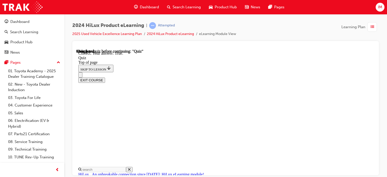
scroll to position [122, 0]
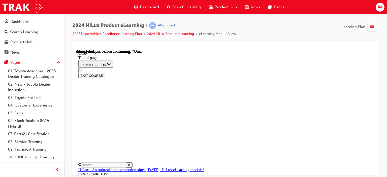
scroll to position [147, 0]
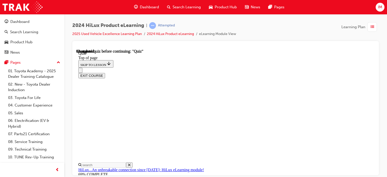
scroll to position [91, 0]
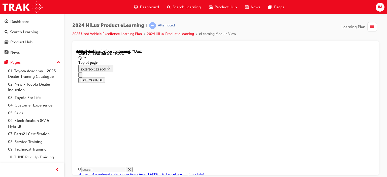
scroll to position [179, 0]
drag, startPoint x: 250, startPoint y: 88, endPoint x: 252, endPoint y: 94, distance: 6.4
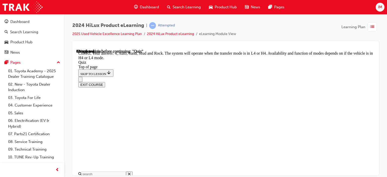
scroll to position [205, 0]
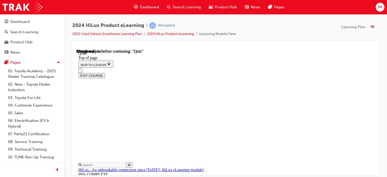
scroll to position [116, 0]
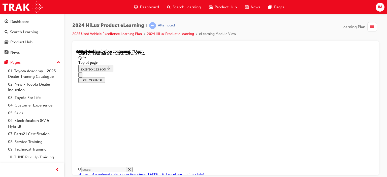
scroll to position [200, 0]
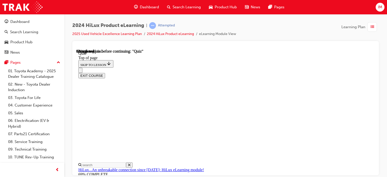
scroll to position [66, 0]
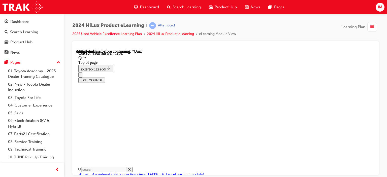
scroll to position [122, 0]
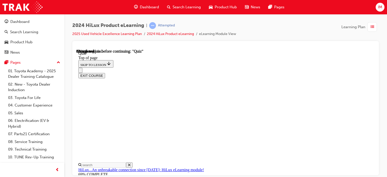
scroll to position [66, 0]
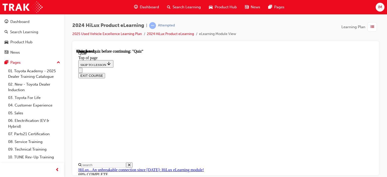
scroll to position [147, 0]
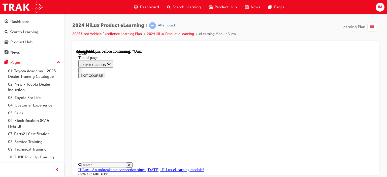
scroll to position [116, 0]
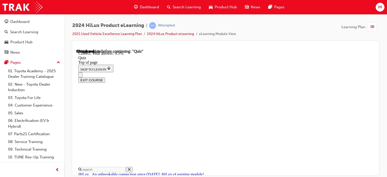
scroll to position [179, 0]
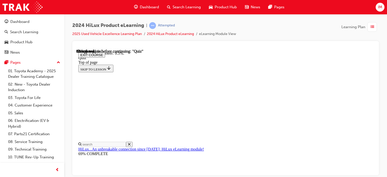
scroll to position [66, 0]
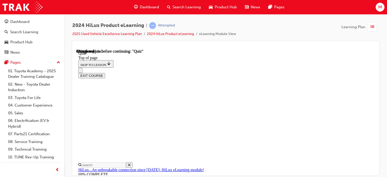
scroll to position [91, 0]
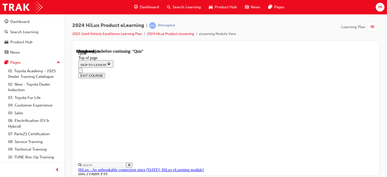
scroll to position [91, 0]
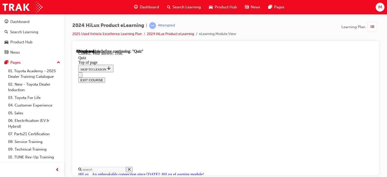
scroll to position [122, 0]
drag, startPoint x: 257, startPoint y: 149, endPoint x: 257, endPoint y: 144, distance: 5.0
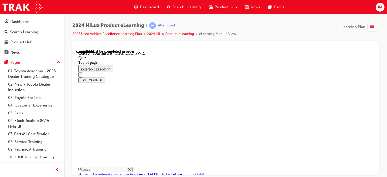
scroll to position [200, 0]
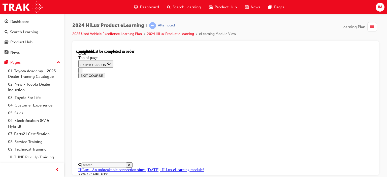
scroll to position [147, 0]
drag, startPoint x: 288, startPoint y: 128, endPoint x: 287, endPoint y: 131, distance: 3.1
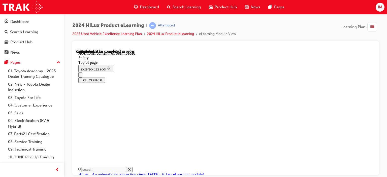
scroll to position [334, 0]
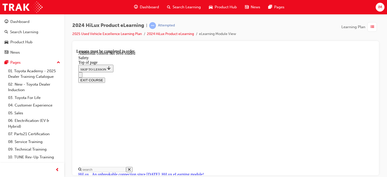
scroll to position [998, 0]
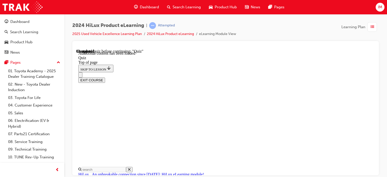
scroll to position [1098, 0]
drag, startPoint x: 255, startPoint y: 121, endPoint x: 258, endPoint y: 121, distance: 2.8
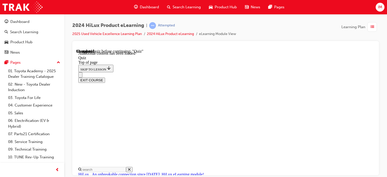
scroll to position [103, 0]
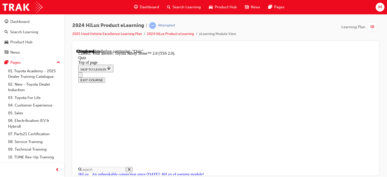
scroll to position [40, 0]
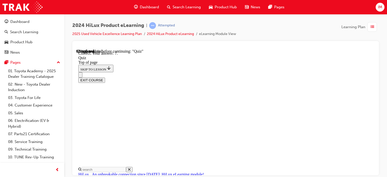
scroll to position [134, 0]
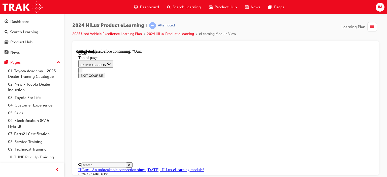
scroll to position [66, 0]
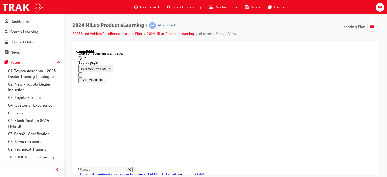
scroll to position [113, 0]
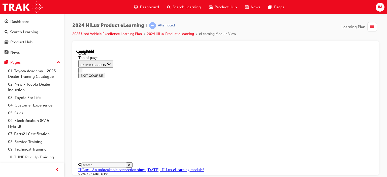
scroll to position [147, 0]
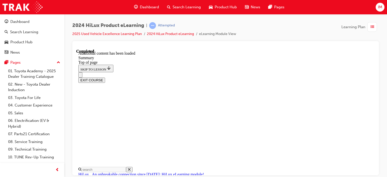
scroll to position [614, 0]
click at [105, 77] on button "EXIT COURSE" at bounding box center [91, 79] width 27 height 5
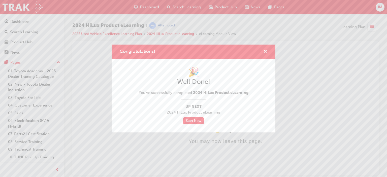
scroll to position [0, 0]
click at [268, 54] on div "Congratulations!" at bounding box center [194, 52] width 164 height 14
click at [266, 53] on span "cross-icon" at bounding box center [266, 52] width 4 height 5
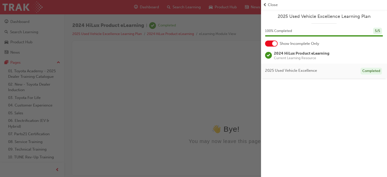
click at [224, 57] on div "button" at bounding box center [130, 88] width 261 height 177
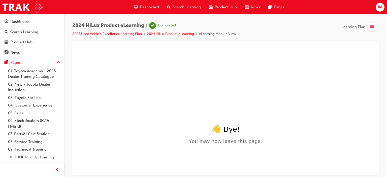
click at [207, 146] on html "👋 Bye! You may now leave this page." at bounding box center [225, 97] width 299 height 97
